Goal: Task Accomplishment & Management: Use online tool/utility

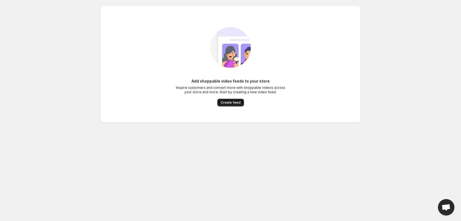
click at [227, 102] on span "Create feed" at bounding box center [230, 102] width 20 height 4
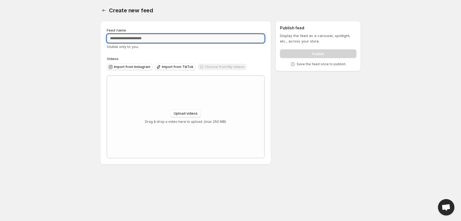
click at [131, 39] on input "Feed name" at bounding box center [186, 38] width 158 height 9
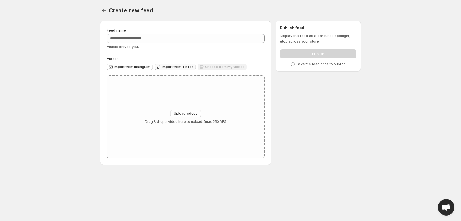
click at [172, 67] on span "Import from TikTok" at bounding box center [178, 67] width 32 height 4
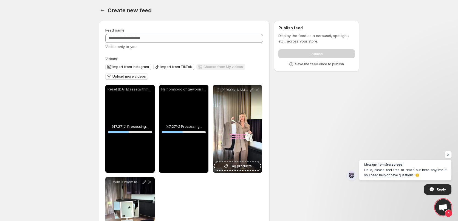
click at [446, 156] on span "Open chat" at bounding box center [448, 154] width 7 height 7
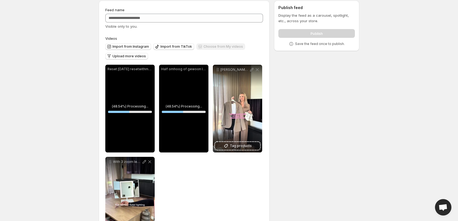
scroll to position [57, 0]
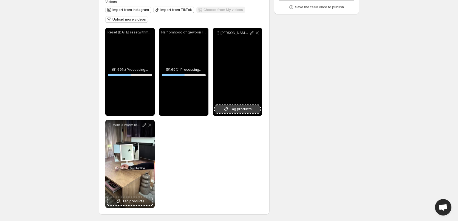
click at [227, 108] on icon at bounding box center [226, 109] width 4 height 4
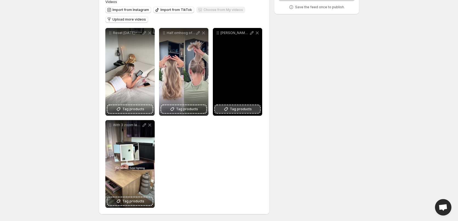
click at [244, 112] on button "Tag products" at bounding box center [237, 109] width 45 height 8
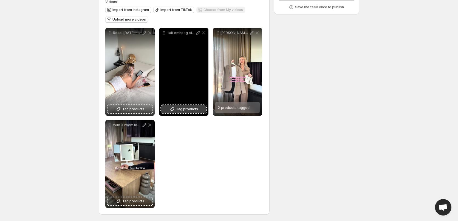
click at [188, 110] on span "Tag products" at bounding box center [187, 108] width 22 height 5
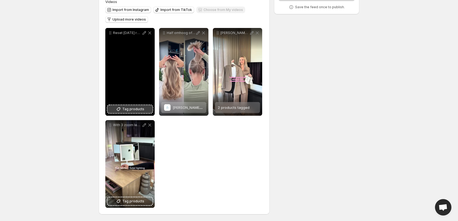
click at [131, 108] on span "Tag products" at bounding box center [133, 108] width 22 height 5
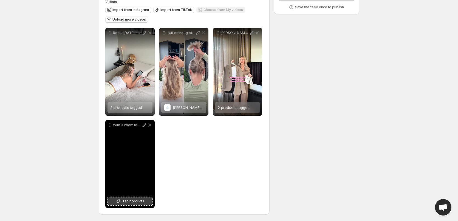
click at [145, 199] on button "Tag products" at bounding box center [129, 201] width 45 height 8
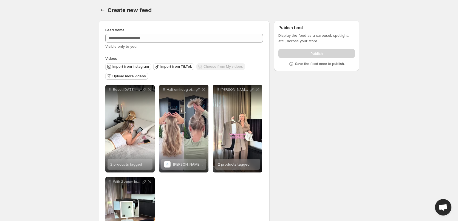
scroll to position [0, 0]
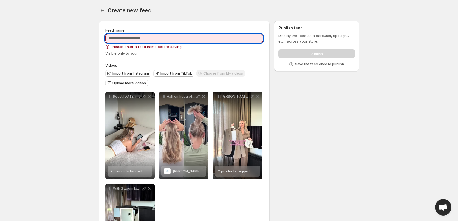
click at [166, 39] on input "Feed name" at bounding box center [184, 38] width 158 height 9
type input "**********"
click at [209, 22] on div "**********" at bounding box center [184, 149] width 171 height 257
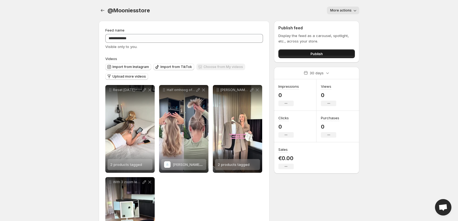
click at [320, 55] on span "Publish" at bounding box center [316, 53] width 12 height 5
